Goal: Use online tool/utility: Utilize a website feature to perform a specific function

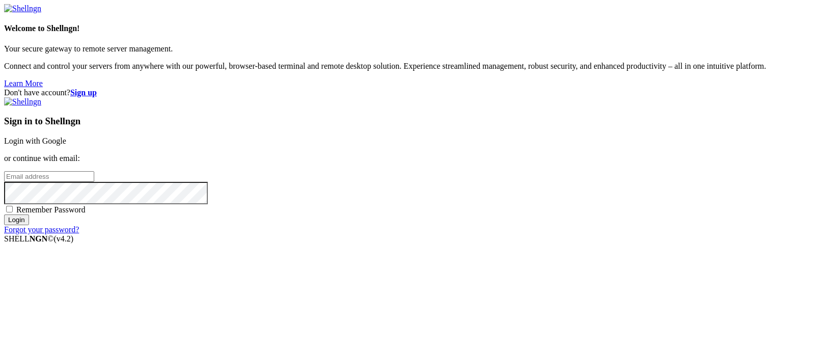
click at [66, 137] on link "Login with Google" at bounding box center [35, 141] width 62 height 9
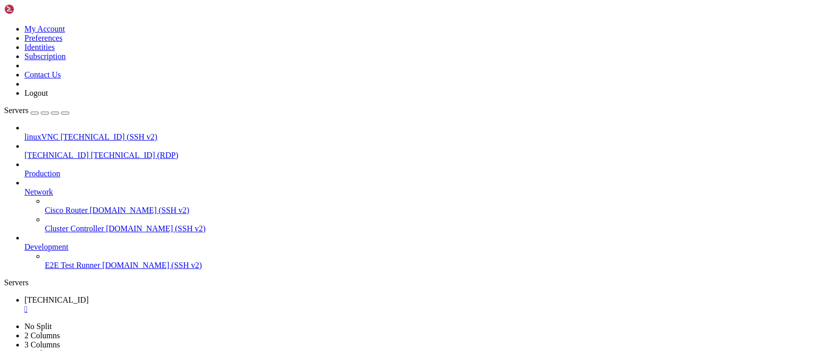
drag, startPoint x: 237, startPoint y: 676, endPoint x: 309, endPoint y: 675, distance: 71.3
drag, startPoint x: 236, startPoint y: 680, endPoint x: 218, endPoint y: 669, distance: 21.9
